Goal: Task Accomplishment & Management: Manage account settings

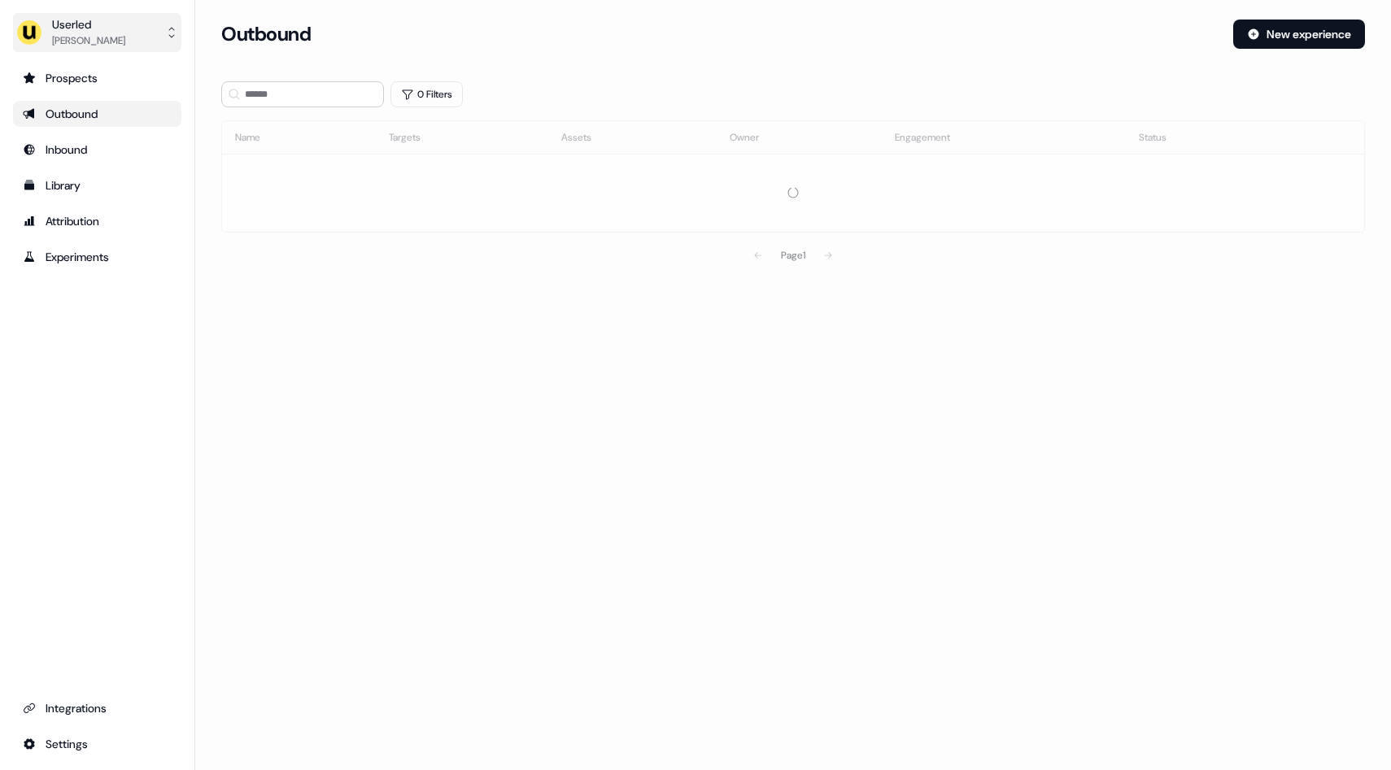
click at [175, 28] on icon "side nav menu" at bounding box center [171, 32] width 13 height 13
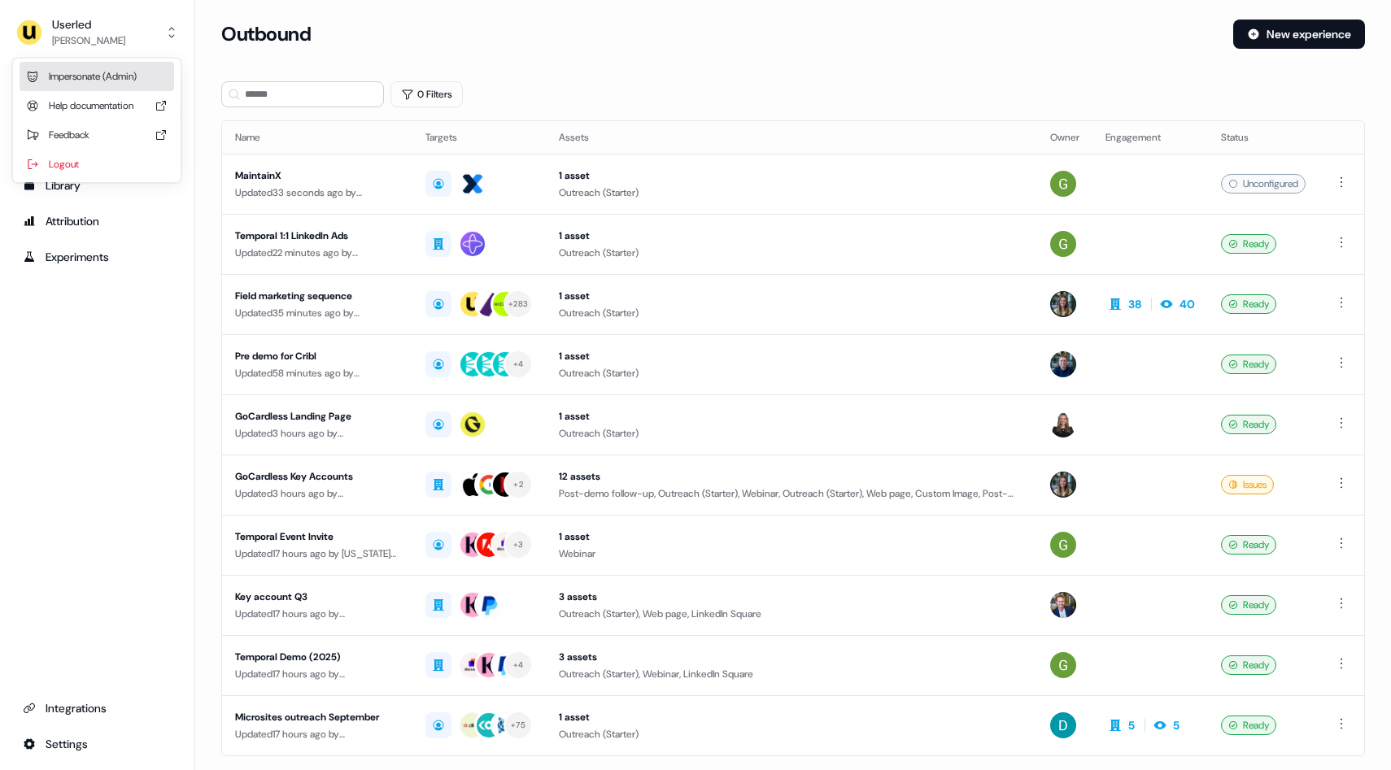
click at [136, 69] on div "Impersonate (Admin)" at bounding box center [97, 76] width 155 height 29
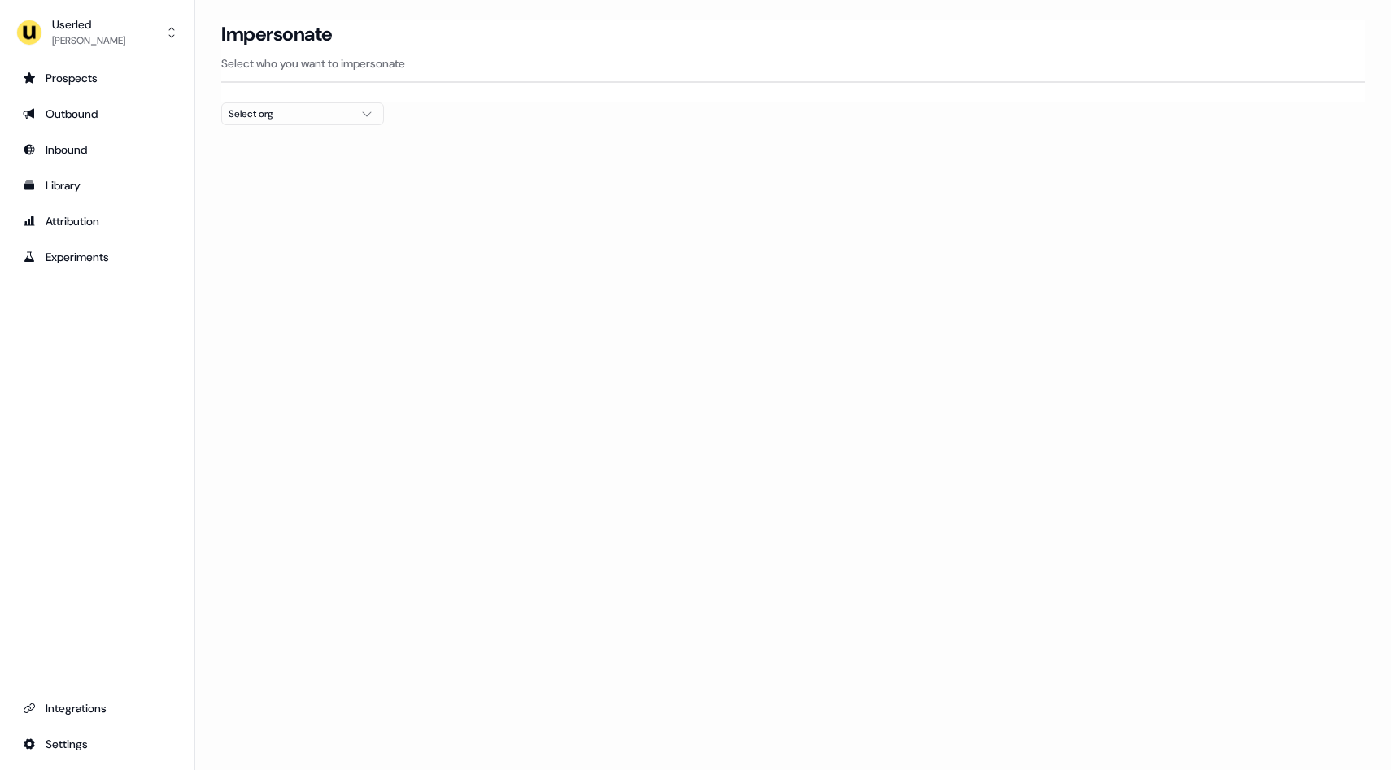
click at [259, 125] on div at bounding box center [793, 131] width 1144 height 13
click at [271, 114] on div "Select org" at bounding box center [290, 114] width 122 height 16
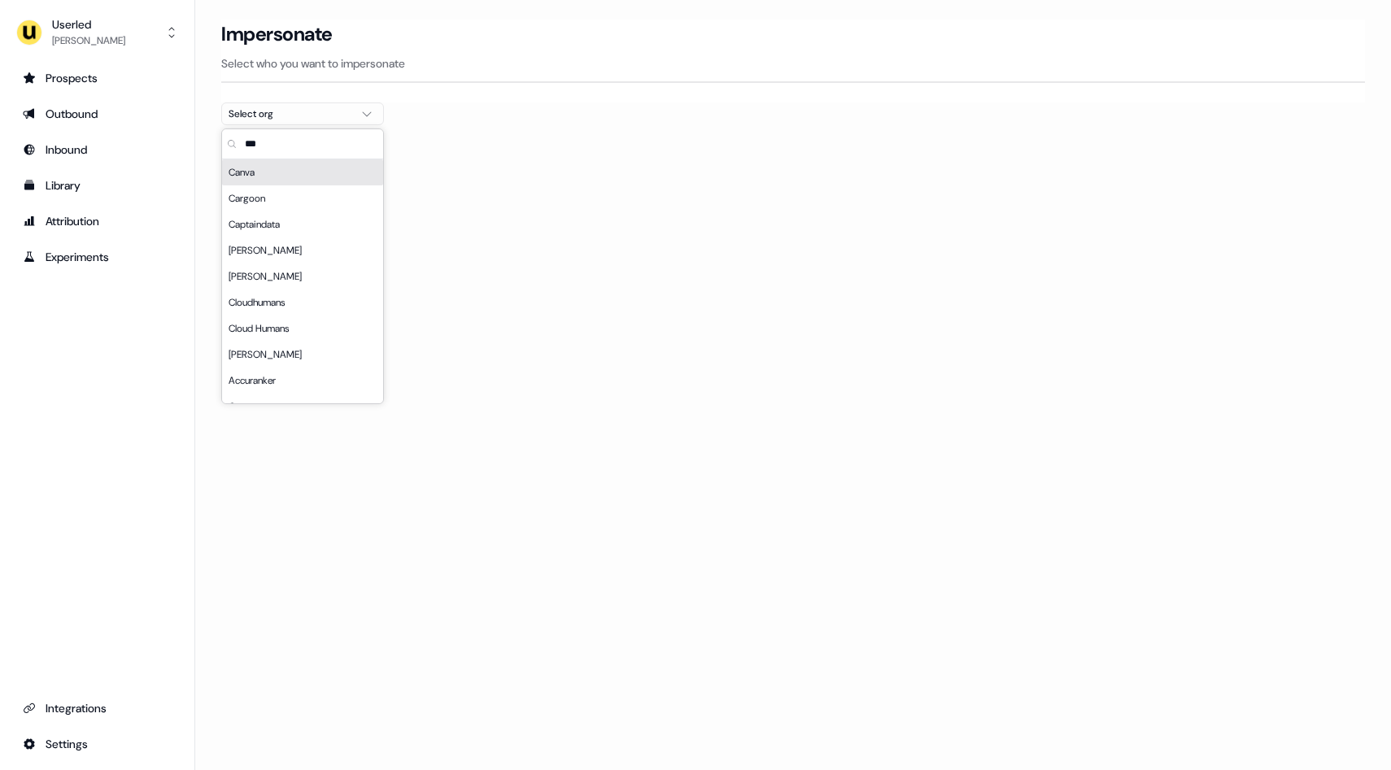
type input "***"
click at [250, 178] on div "Canva" at bounding box center [302, 172] width 161 height 26
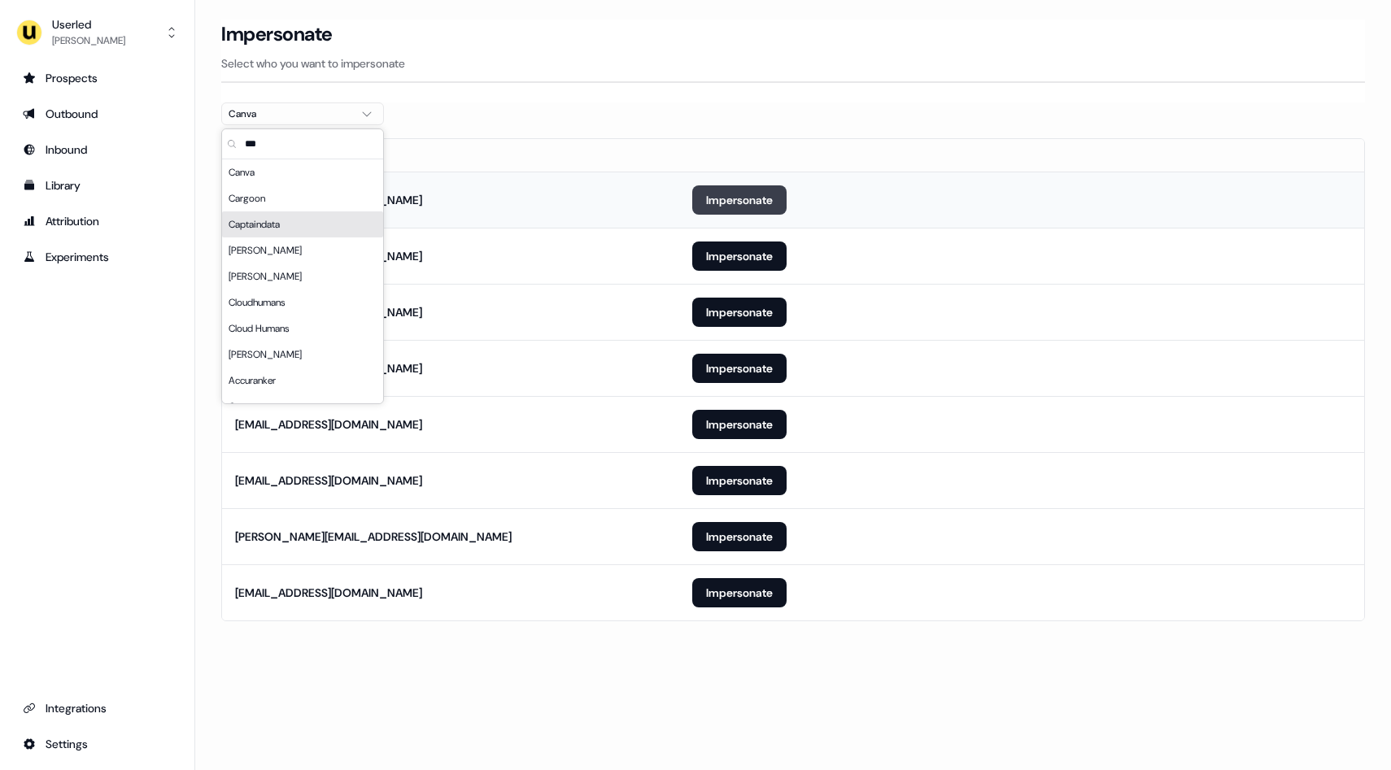
click at [730, 202] on button "Impersonate" at bounding box center [739, 199] width 94 height 29
